Goal: Find specific page/section: Find specific page/section

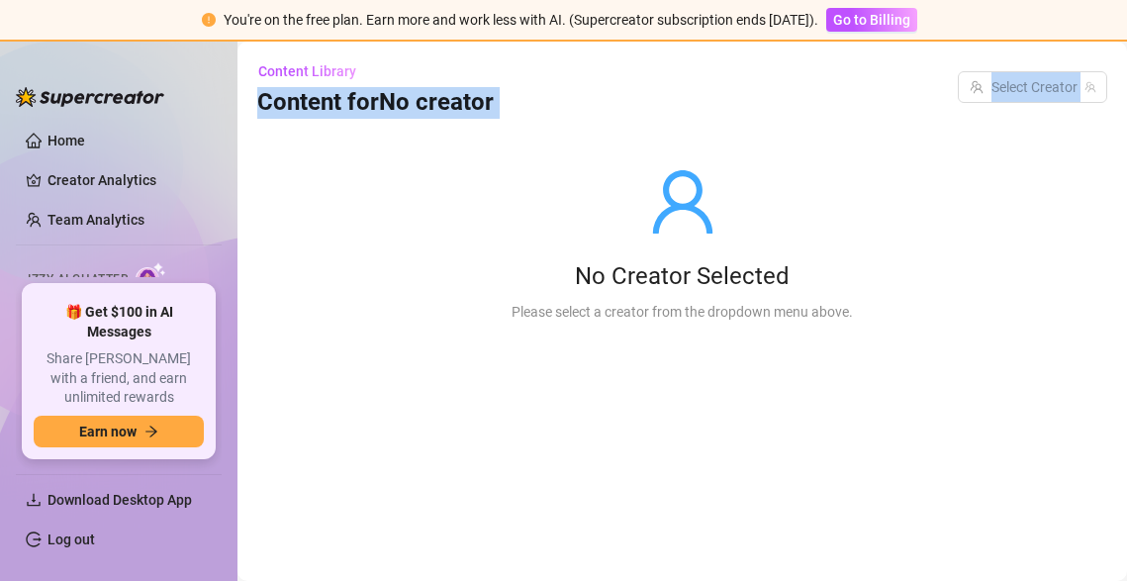
drag, startPoint x: 501, startPoint y: 79, endPoint x: 501, endPoint y: 124, distance: 44.5
click at [501, 124] on main "Content Library Content for No creator Select Creator No Creator Selected Pleas…" at bounding box center [683, 311] width 890 height 539
click at [501, 124] on div "No Creator Selected Please select a creator from the dropdown menu above." at bounding box center [682, 244] width 405 height 251
drag, startPoint x: 501, startPoint y: 113, endPoint x: 501, endPoint y: 61, distance: 51.5
click at [501, 61] on div "Content Library Content for No creator Select Creator" at bounding box center [682, 86] width 850 height 63
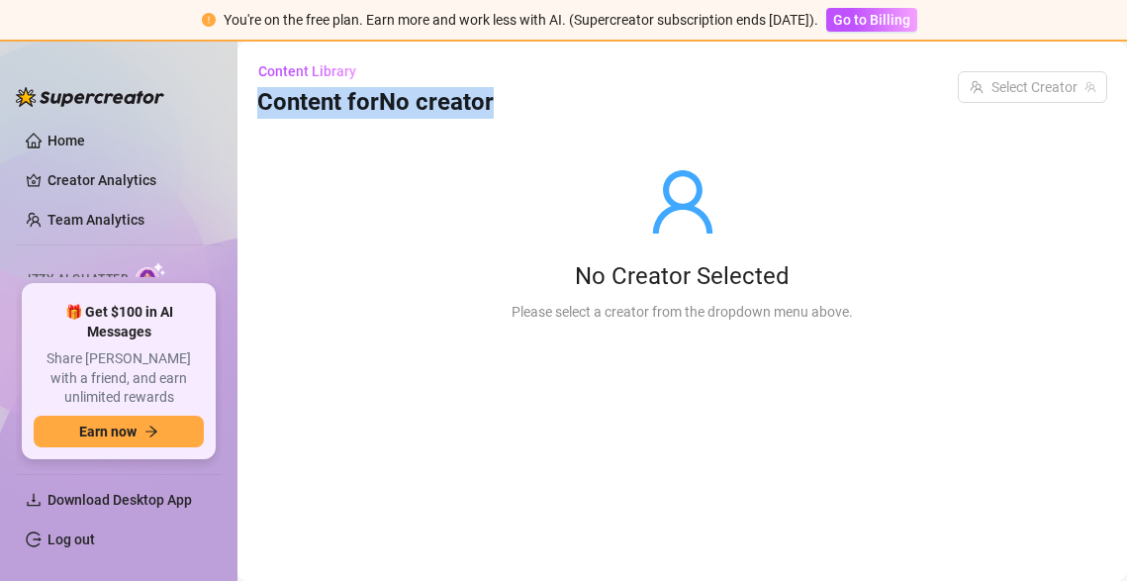
click at [501, 73] on div "Content Library Content for No creator Select Creator" at bounding box center [682, 86] width 850 height 63
drag, startPoint x: 498, startPoint y: 51, endPoint x: 498, endPoint y: 126, distance: 74.2
click at [498, 126] on main "Content Library Content for No creator Select Creator No Creator Selected Pleas…" at bounding box center [683, 311] width 890 height 539
click at [498, 126] on div "No Creator Selected Please select a creator from the dropdown menu above." at bounding box center [682, 244] width 405 height 251
drag, startPoint x: 506, startPoint y: 126, endPoint x: 505, endPoint y: 56, distance: 69.3
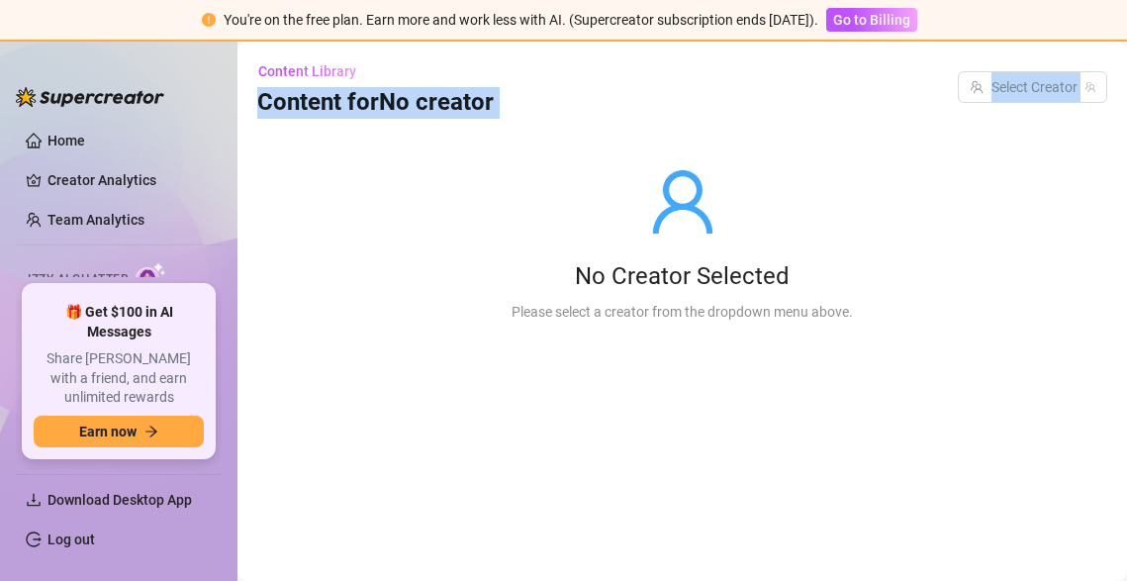
click at [505, 52] on main "Content Library Content for No creator Select Creator No Creator Selected Pleas…" at bounding box center [683, 311] width 890 height 539
click at [505, 56] on div "Content Library Content for No creator Select Creator" at bounding box center [682, 86] width 850 height 63
drag, startPoint x: 505, startPoint y: 57, endPoint x: 505, endPoint y: 130, distance: 72.2
click at [505, 130] on main "Content Library Content for No creator Select Creator No Creator Selected Pleas…" at bounding box center [683, 311] width 890 height 539
click at [505, 130] on div "No Creator Selected Please select a creator from the dropdown menu above." at bounding box center [682, 244] width 405 height 251
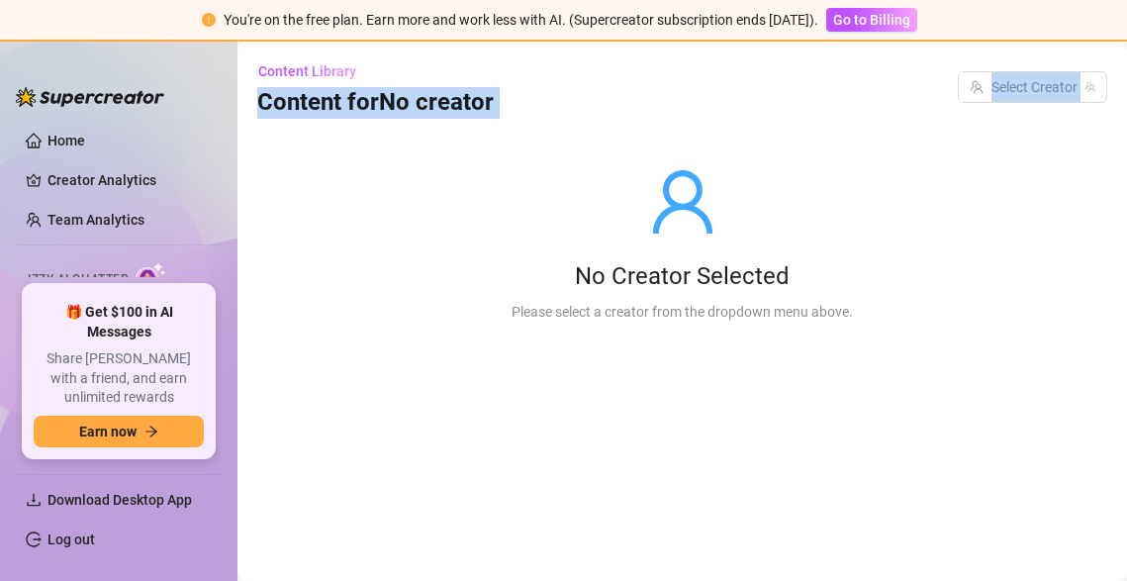
drag, startPoint x: 513, startPoint y: 120, endPoint x: 519, endPoint y: 59, distance: 60.7
click at [519, 58] on main "Content Library Content for No creator Select Creator No Creator Selected Pleas…" at bounding box center [683, 311] width 890 height 539
click at [519, 59] on div "Content Library Content for No creator Select Creator" at bounding box center [682, 86] width 850 height 63
drag, startPoint x: 524, startPoint y: 53, endPoint x: 524, endPoint y: 117, distance: 63.3
click at [524, 117] on main "Content Library Content for No creator Select Creator No Creator Selected Pleas…" at bounding box center [683, 311] width 890 height 539
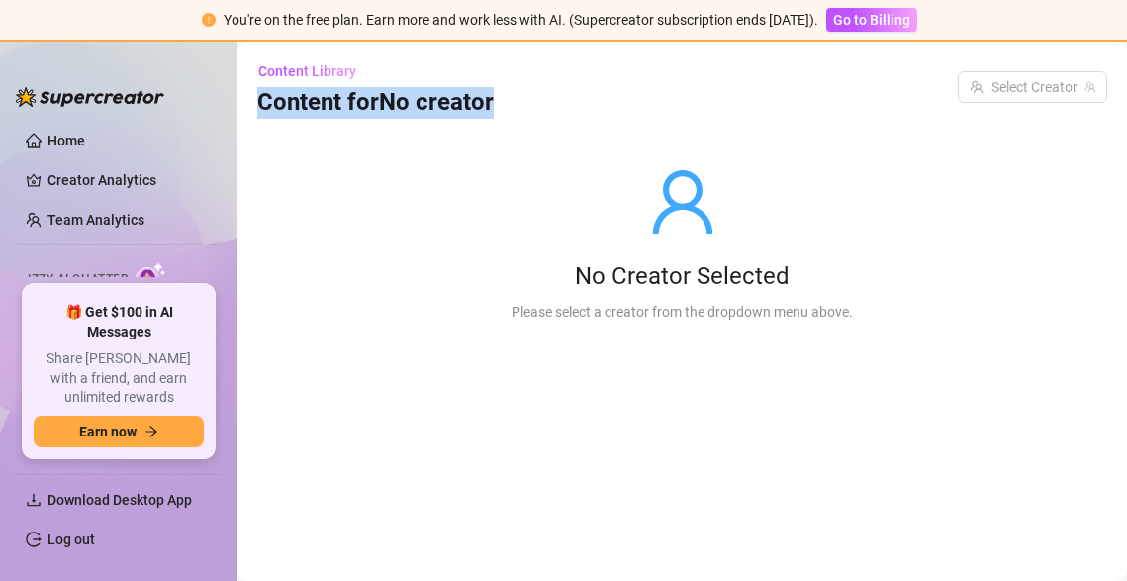
click at [524, 117] on div "Content Library Content for No creator Select Creator" at bounding box center [682, 86] width 850 height 63
drag, startPoint x: 524, startPoint y: 103, endPoint x: 524, endPoint y: 61, distance: 41.6
click at [524, 61] on div "Content Library Content for No creator Select Creator" at bounding box center [682, 86] width 850 height 63
drag, startPoint x: 526, startPoint y: 49, endPoint x: 526, endPoint y: 105, distance: 55.4
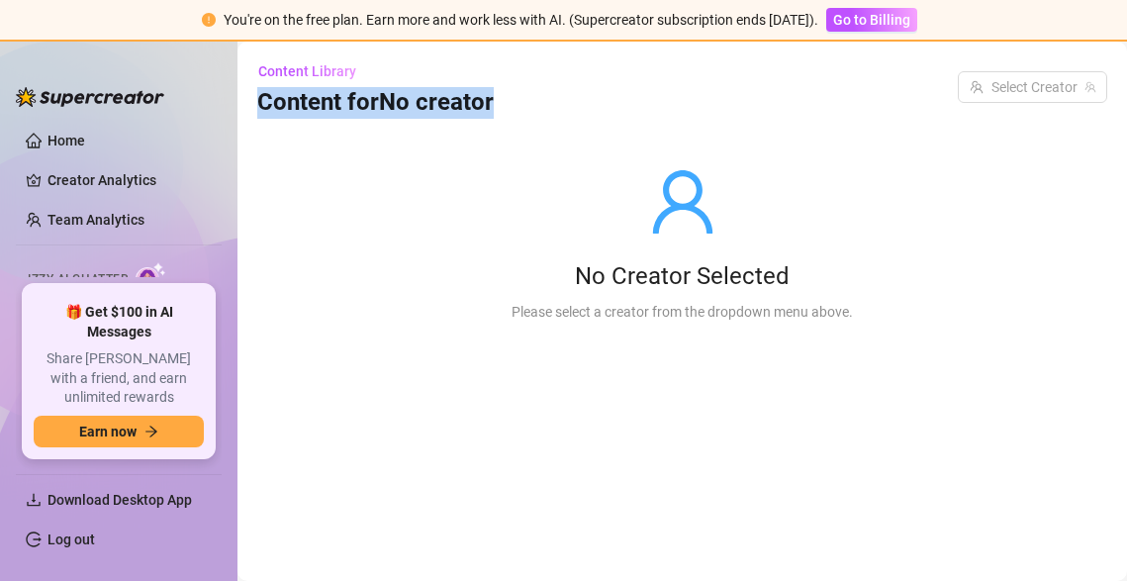
click at [526, 105] on main "Content Library Content for No creator Select Creator No Creator Selected Pleas…" at bounding box center [683, 311] width 890 height 539
click at [526, 105] on div "Content Library Content for No creator Select Creator" at bounding box center [682, 86] width 850 height 63
drag, startPoint x: 521, startPoint y: 109, endPoint x: 521, endPoint y: 40, distance: 69.3
click at [521, 40] on div "You're on the free plan. Earn more and work less with AI. (Supercreator subscri…" at bounding box center [563, 290] width 1127 height 581
click at [519, 80] on div "Content Library Content for No creator Select Creator" at bounding box center [682, 86] width 850 height 63
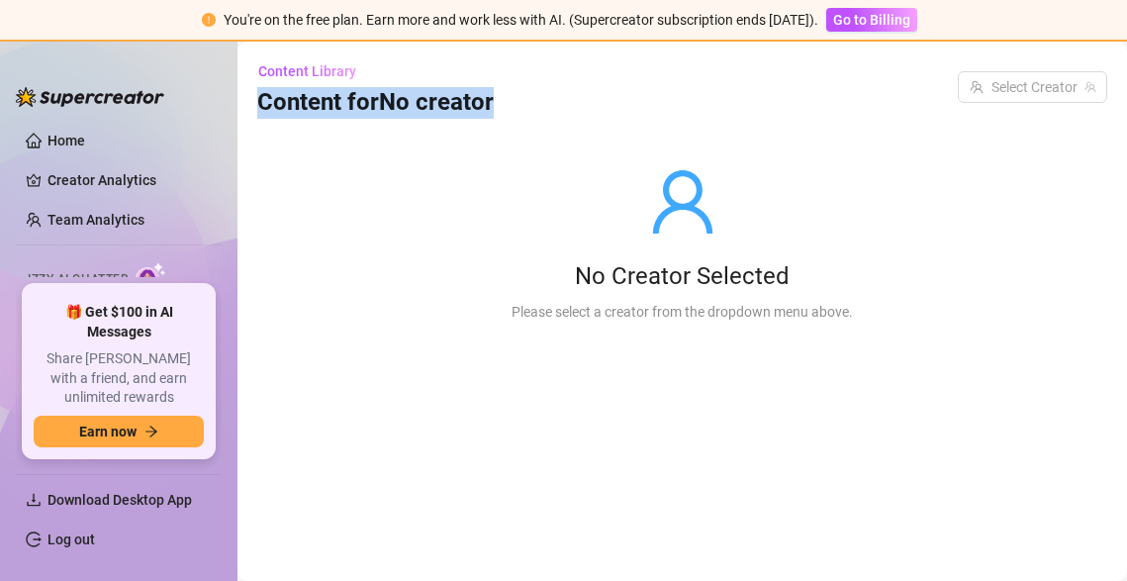
drag, startPoint x: 516, startPoint y: 63, endPoint x: 516, endPoint y: 105, distance: 41.6
click at [516, 105] on div "Content Library Content for No creator Select Creator" at bounding box center [682, 86] width 850 height 63
